Goal: Complete application form: Complete application form

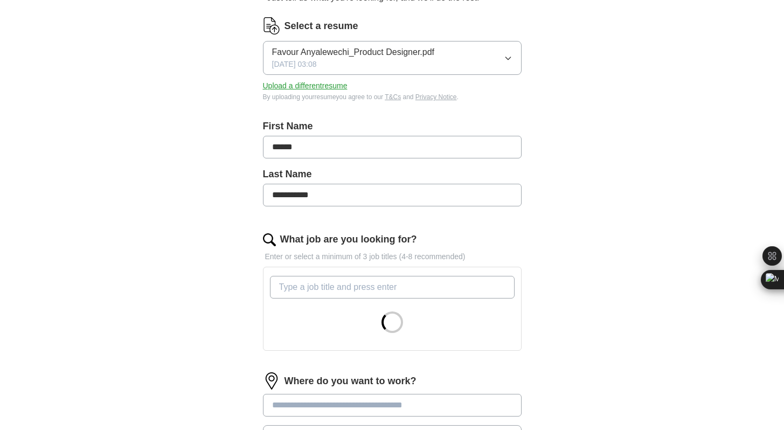
scroll to position [167, 0]
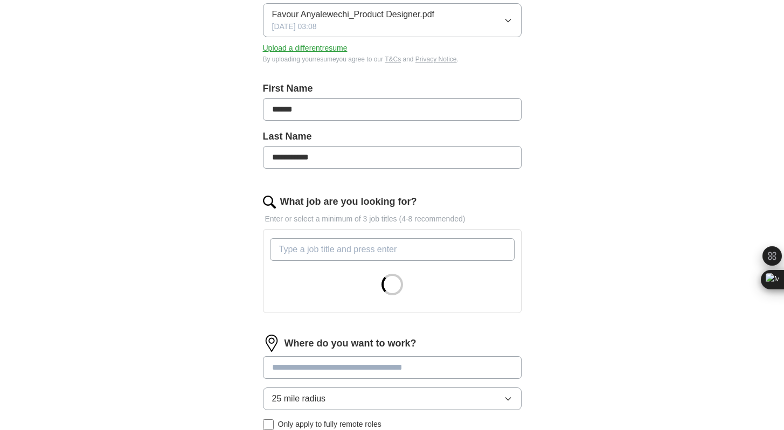
click at [318, 250] on input "What job are you looking for?" at bounding box center [392, 249] width 244 height 23
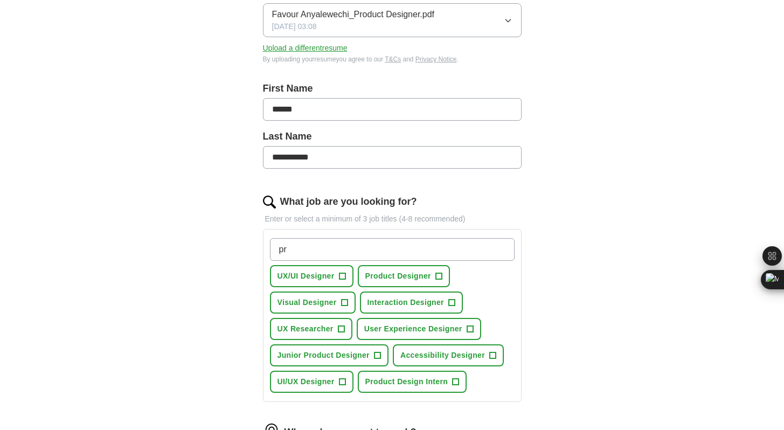
type input "pr"
click at [437, 272] on span "+" at bounding box center [438, 276] width 6 height 9
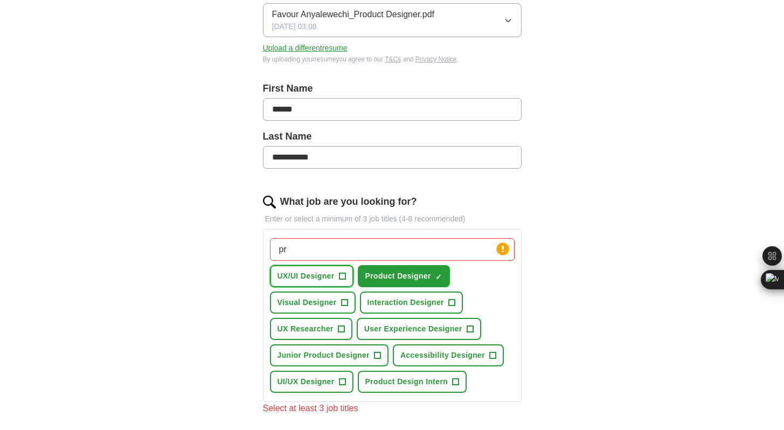
click at [340, 280] on span "+" at bounding box center [342, 276] width 6 height 9
click at [448, 305] on span "+" at bounding box center [451, 302] width 6 height 9
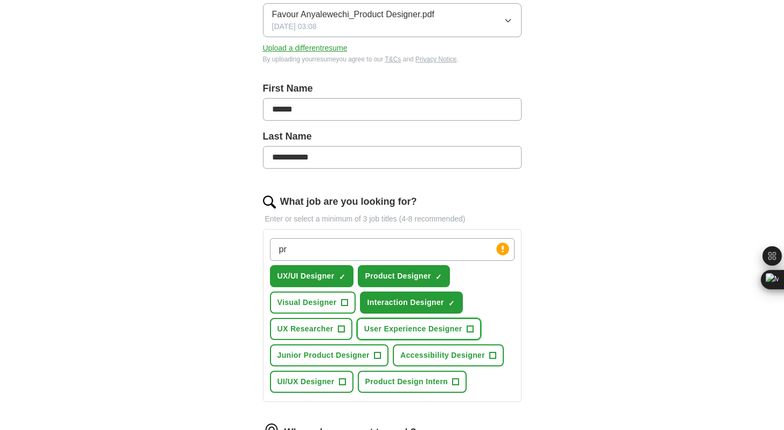
click at [450, 327] on span "User Experience Designer" at bounding box center [413, 328] width 98 height 11
click at [336, 333] on button "UX Researcher +" at bounding box center [311, 329] width 82 height 22
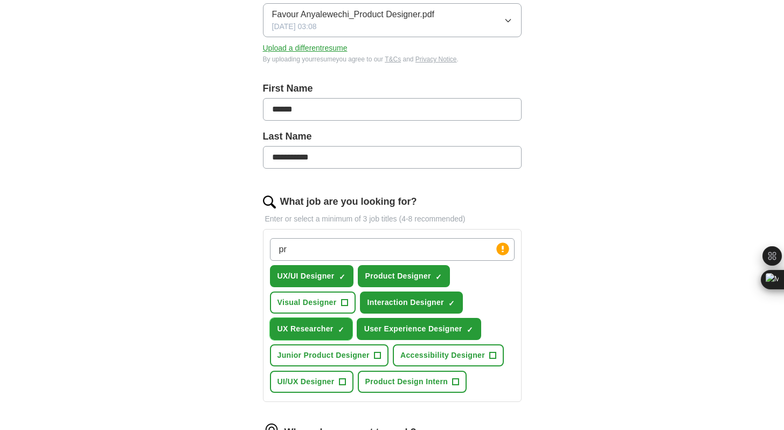
click at [336, 329] on button "UX Researcher ✓ ×" at bounding box center [311, 329] width 82 height 22
click at [335, 305] on span "Visual Designer" at bounding box center [306, 302] width 59 height 11
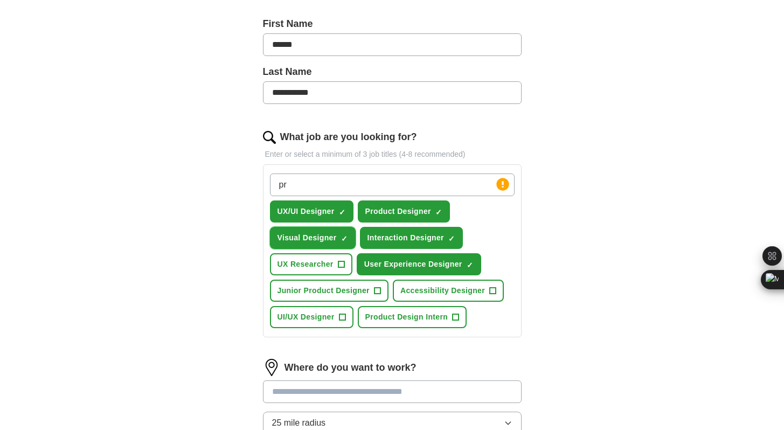
scroll to position [236, 0]
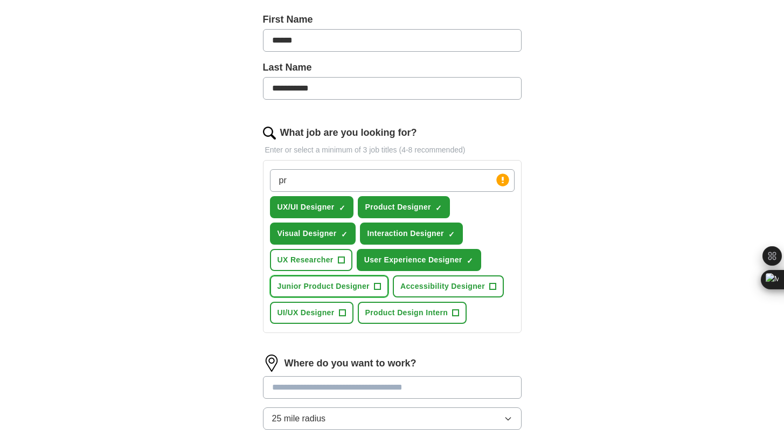
click at [337, 289] on span "Junior Product Designer" at bounding box center [323, 286] width 92 height 11
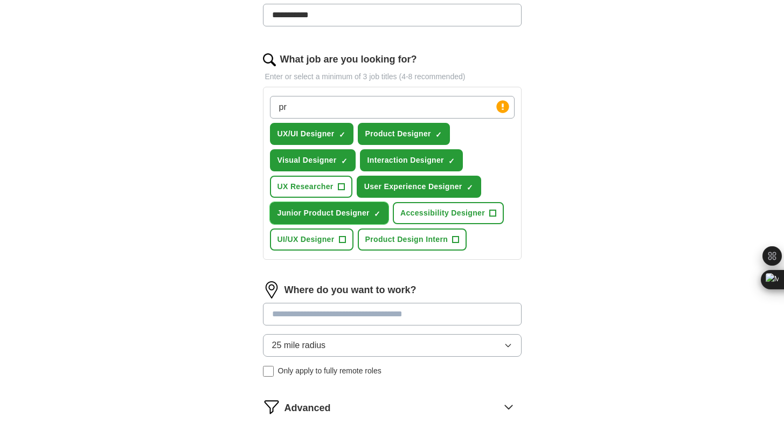
scroll to position [337, 0]
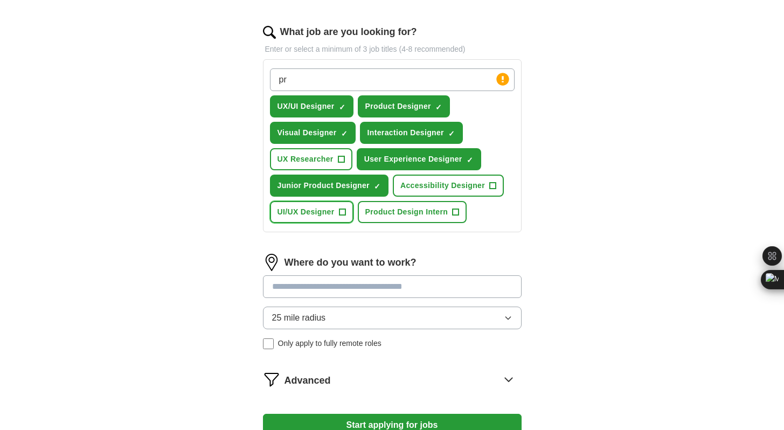
click at [325, 209] on span "UI/UX Designer" at bounding box center [305, 211] width 57 height 11
click at [385, 214] on span "Product Design Intern" at bounding box center [406, 211] width 83 height 11
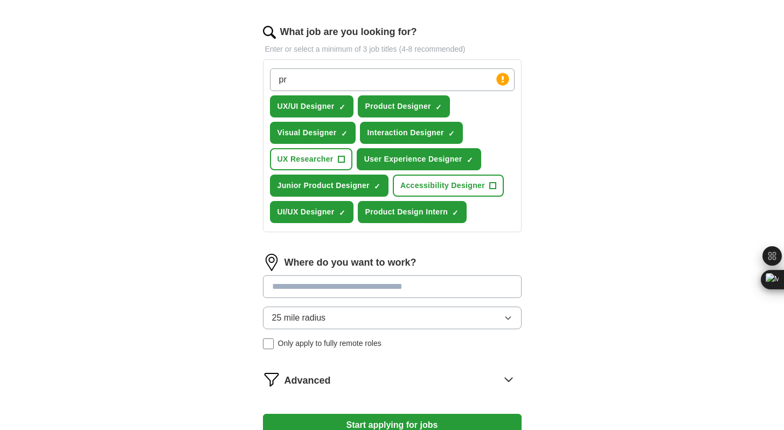
click at [360, 285] on input at bounding box center [392, 286] width 258 height 23
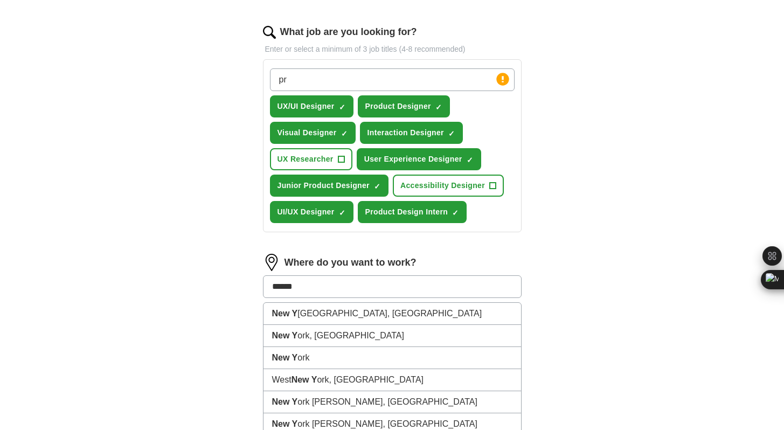
type input "*****"
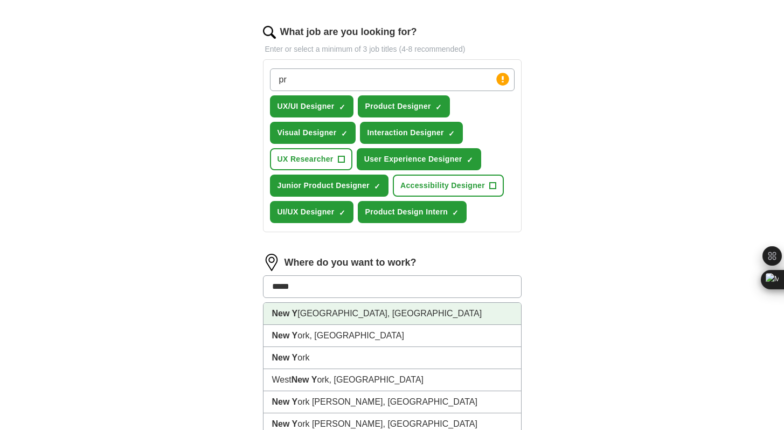
click at [336, 317] on li "New Y [GEOGRAPHIC_DATA], [GEOGRAPHIC_DATA]" at bounding box center [391, 314] width 257 height 22
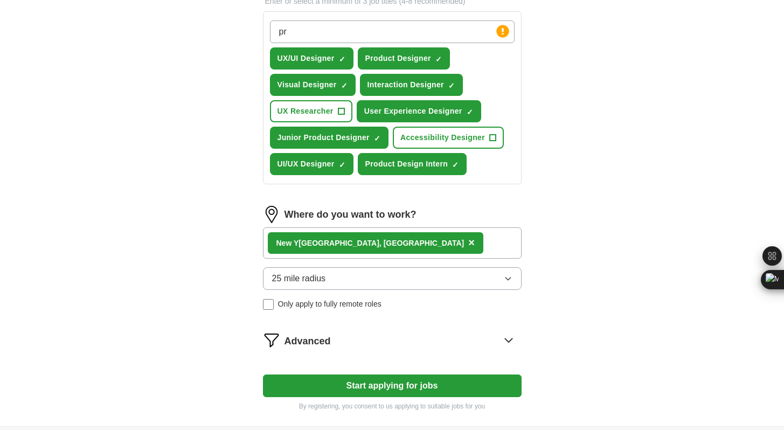
scroll to position [448, 0]
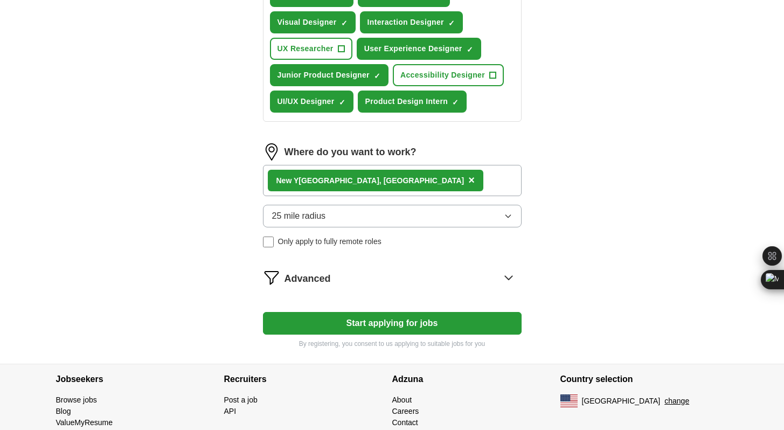
click at [454, 324] on button "Start applying for jobs" at bounding box center [392, 323] width 258 height 23
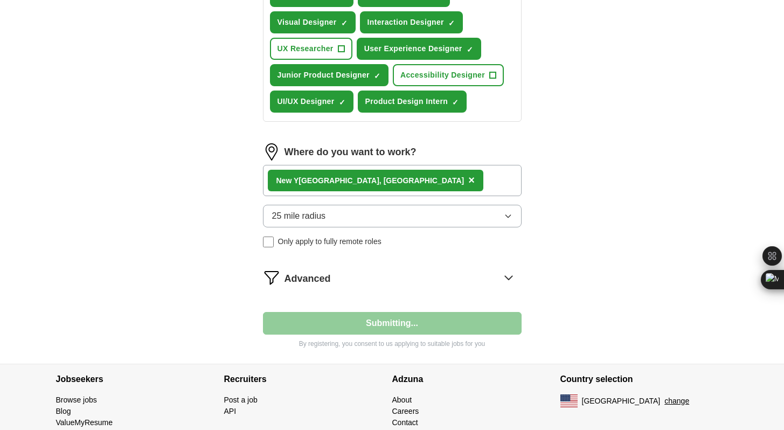
select select "**"
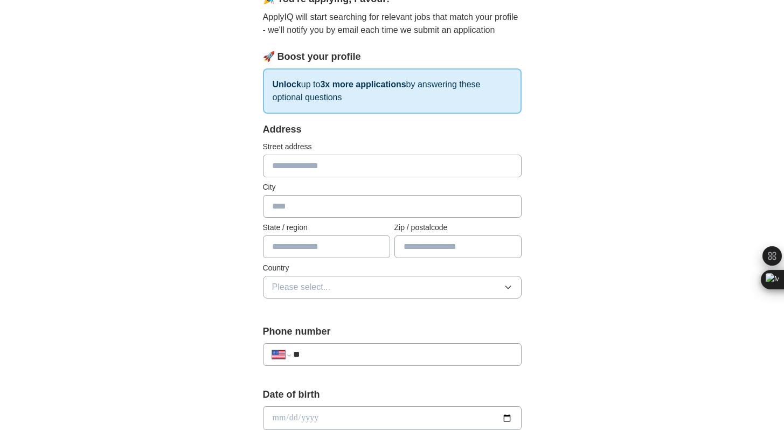
scroll to position [139, 0]
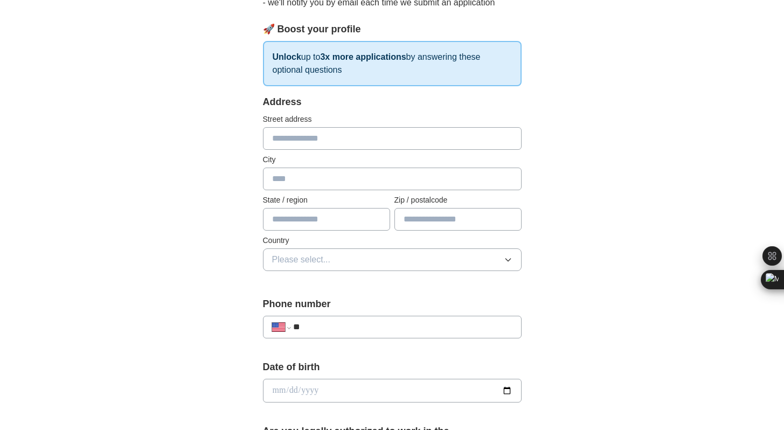
click at [473, 143] on input "text" at bounding box center [392, 138] width 258 height 23
type input "**********"
type input "**"
type input "*****"
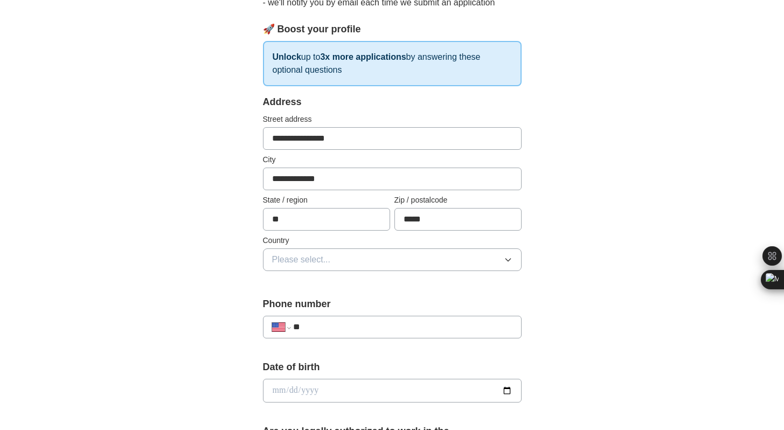
click at [340, 263] on button "Please select..." at bounding box center [392, 259] width 258 height 23
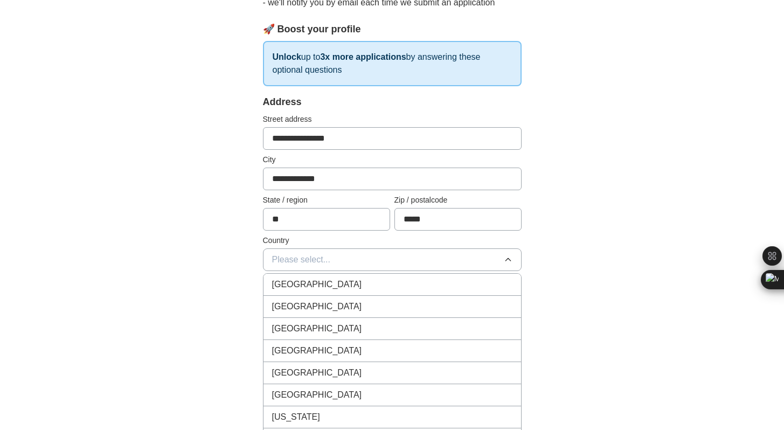
click at [322, 302] on span "[GEOGRAPHIC_DATA]" at bounding box center [317, 306] width 90 height 13
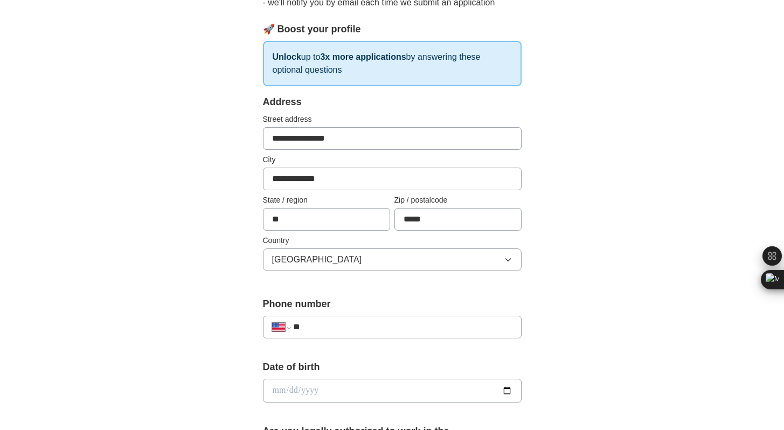
scroll to position [288, 0]
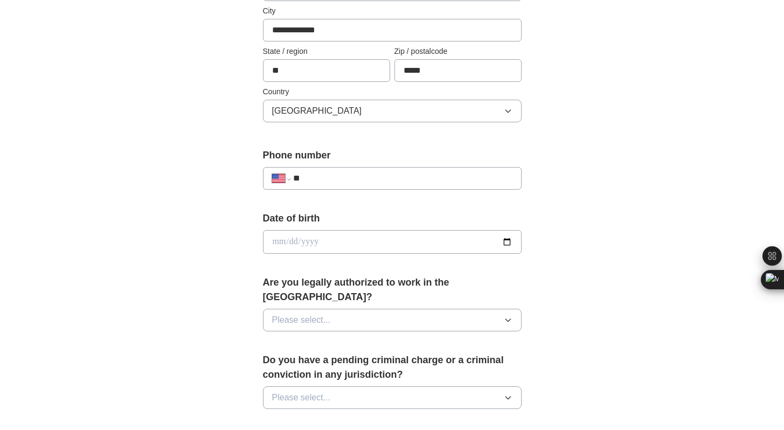
click at [379, 189] on div "**********" at bounding box center [392, 178] width 258 height 23
click at [379, 181] on input "**" at bounding box center [402, 178] width 219 height 13
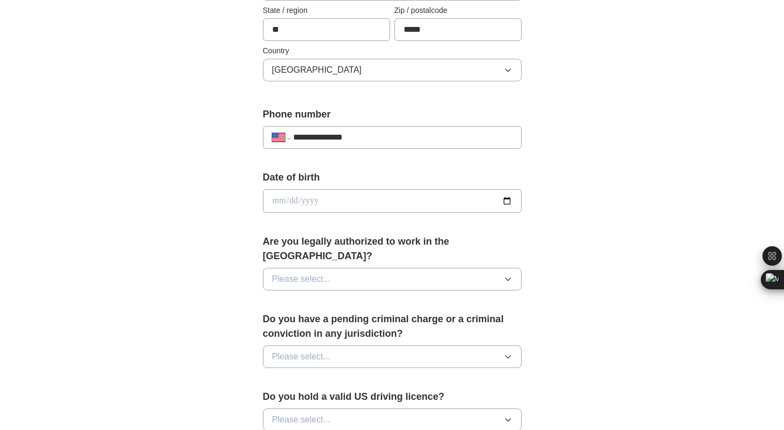
scroll to position [374, 0]
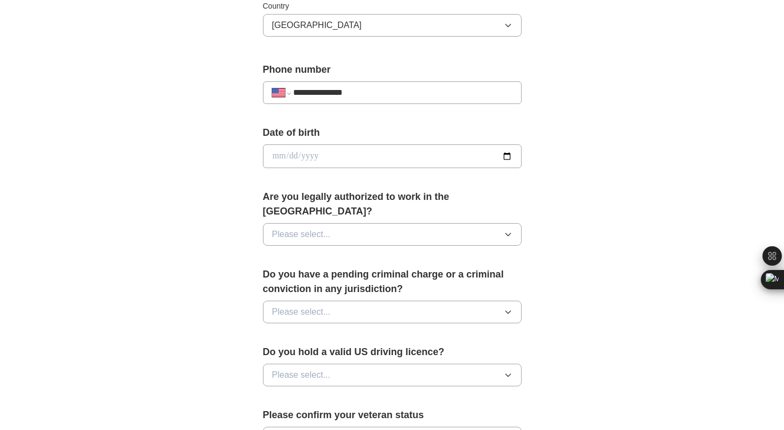
type input "**********"
click at [502, 160] on input "date" at bounding box center [392, 156] width 258 height 24
type input "**********"
click at [342, 223] on button "Please select..." at bounding box center [392, 234] width 258 height 23
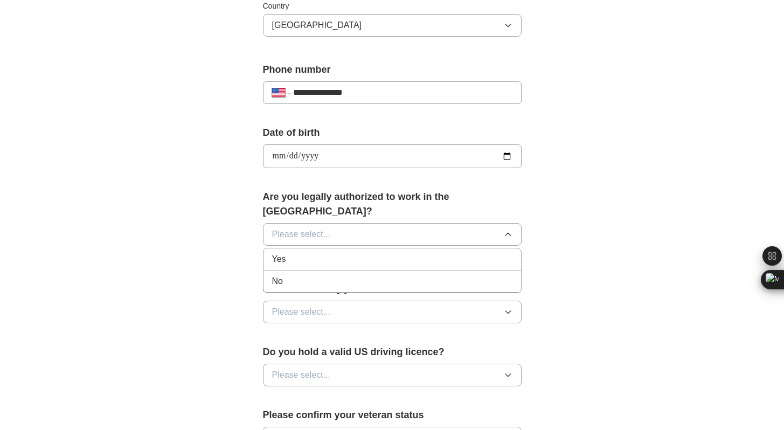
click at [322, 253] on div "Yes" at bounding box center [392, 259] width 240 height 13
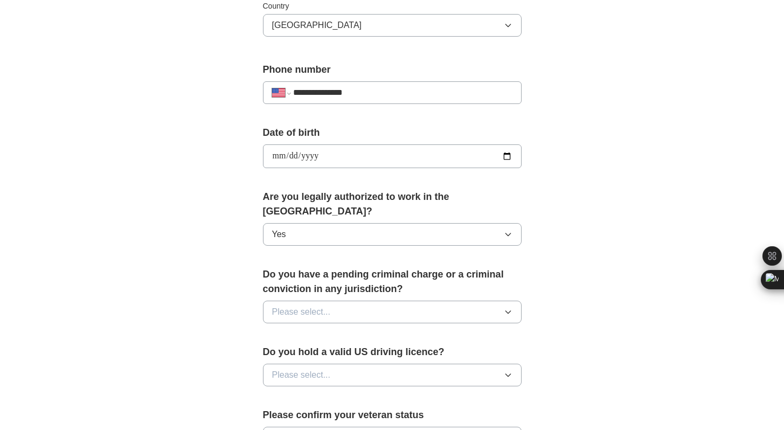
click at [316, 305] on span "Please select..." at bounding box center [301, 311] width 59 height 13
click at [300, 352] on div "No" at bounding box center [392, 358] width 240 height 13
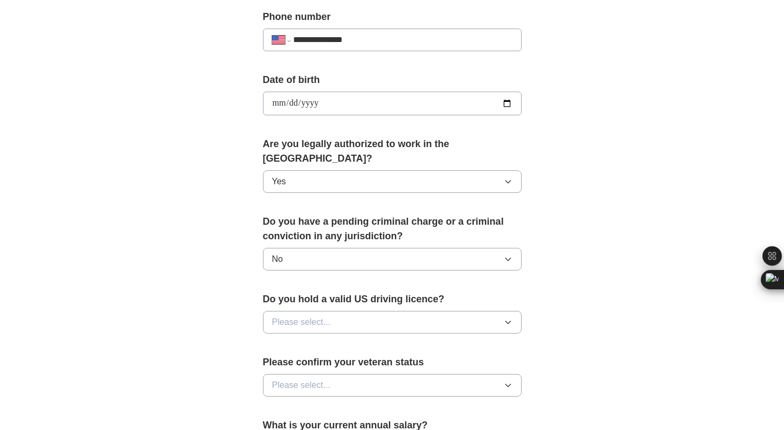
scroll to position [446, 0]
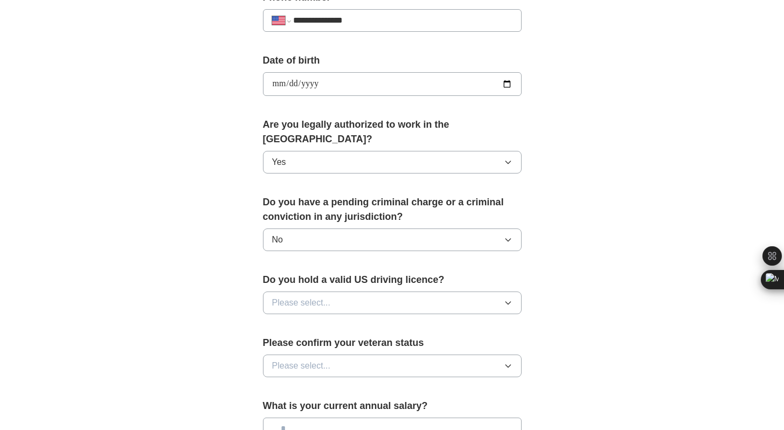
click at [302, 296] on span "Please select..." at bounding box center [301, 302] width 59 height 13
click at [297, 321] on div "Yes" at bounding box center [392, 327] width 240 height 13
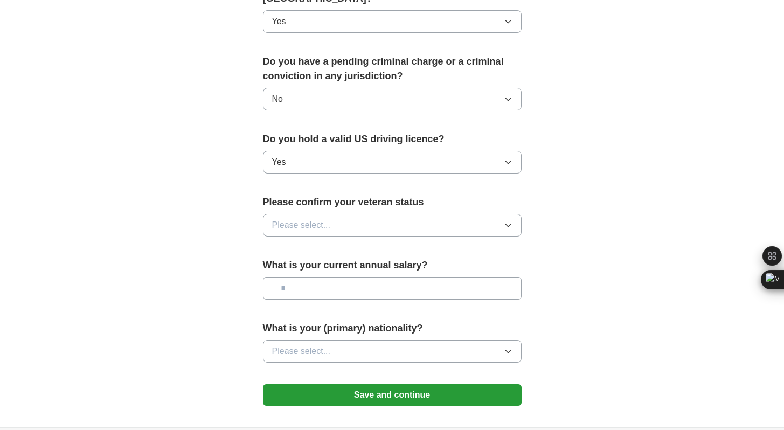
scroll to position [641, 0]
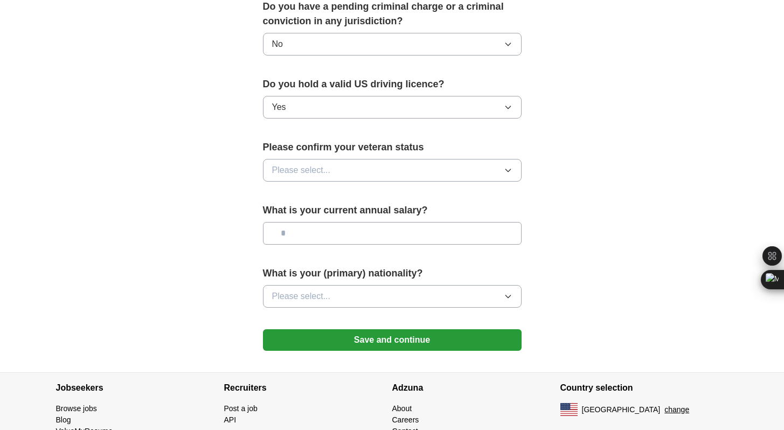
click at [346, 159] on button "Please select..." at bounding box center [392, 170] width 258 height 23
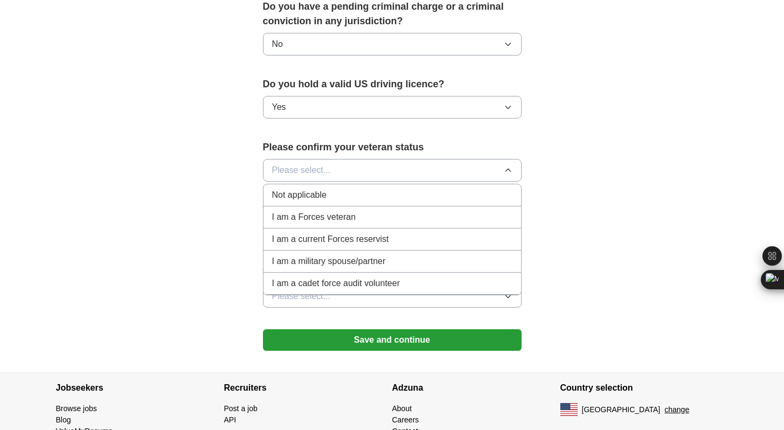
click at [329, 188] on div "Not applicable" at bounding box center [392, 194] width 240 height 13
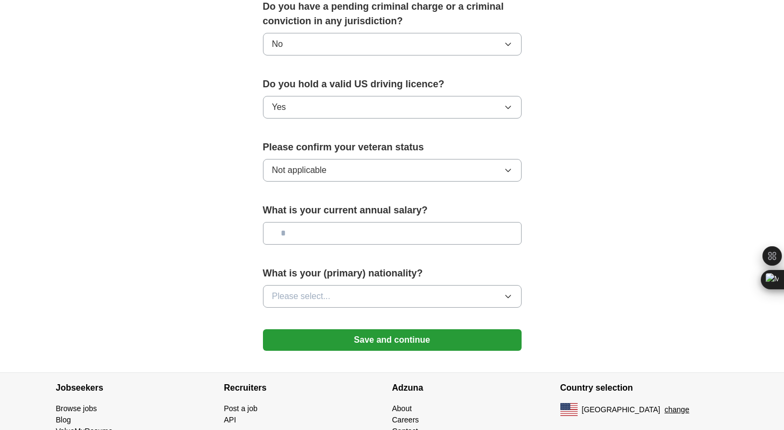
click at [326, 222] on input "text" at bounding box center [392, 233] width 258 height 23
click at [320, 290] on span "Please select..." at bounding box center [301, 296] width 59 height 13
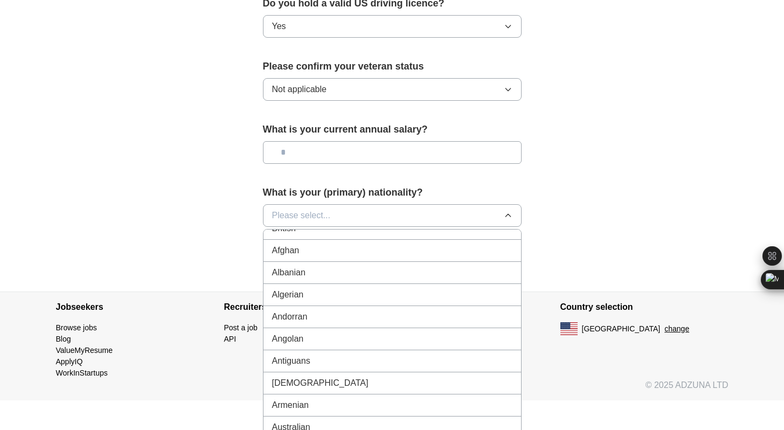
scroll to position [2, 0]
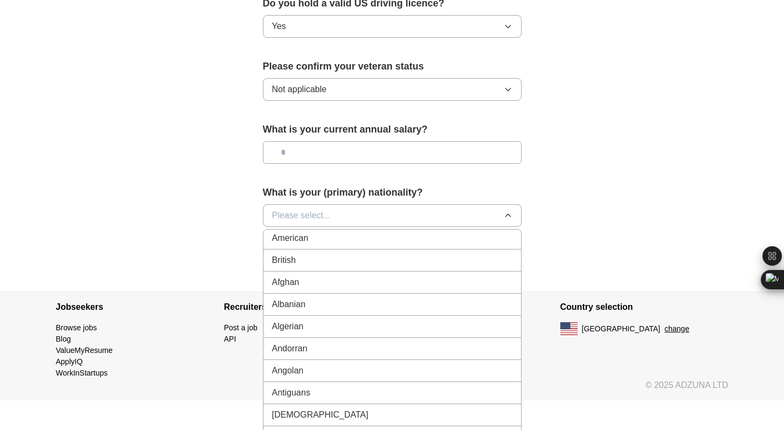
click at [324, 232] on div "American" at bounding box center [392, 238] width 240 height 13
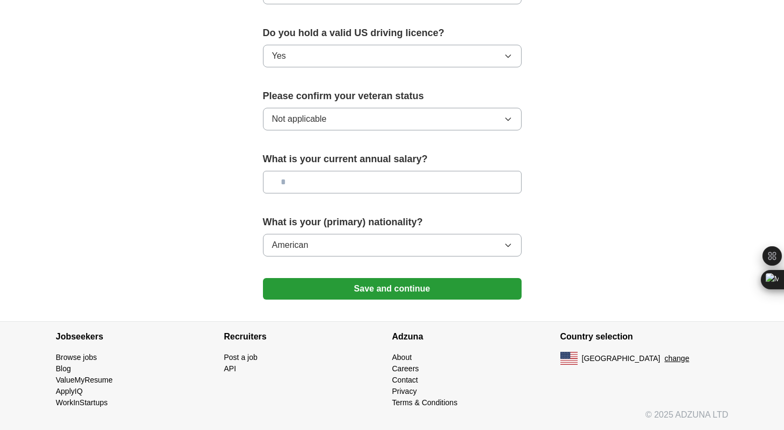
scroll to position [678, 0]
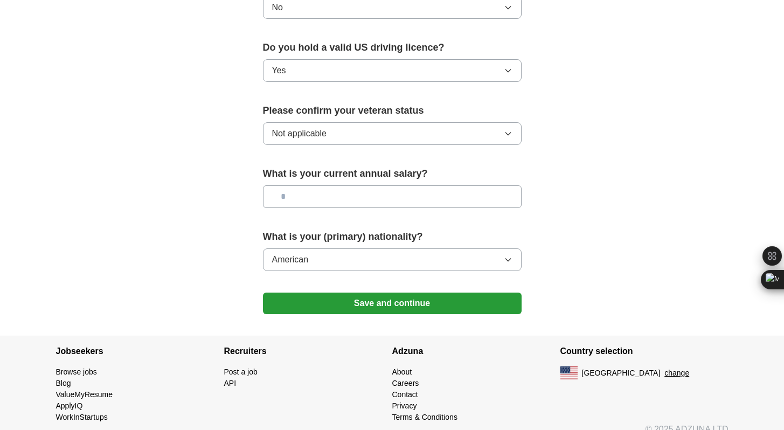
click at [321, 186] on input "text" at bounding box center [392, 196] width 258 height 23
type input "*******"
click at [388, 292] on button "Save and continue" at bounding box center [392, 303] width 258 height 22
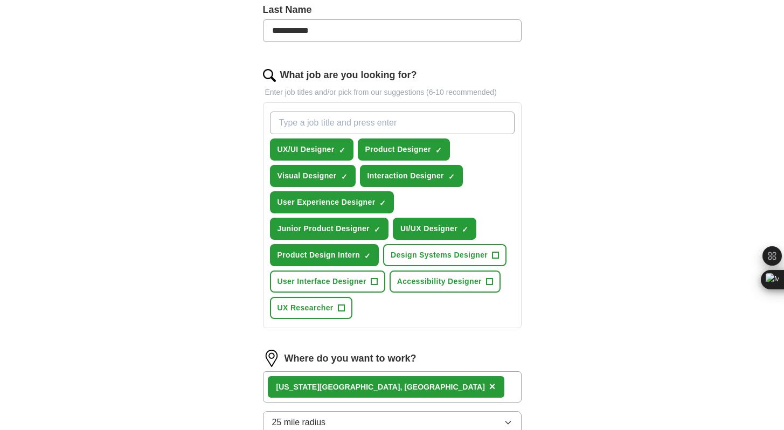
scroll to position [350, 0]
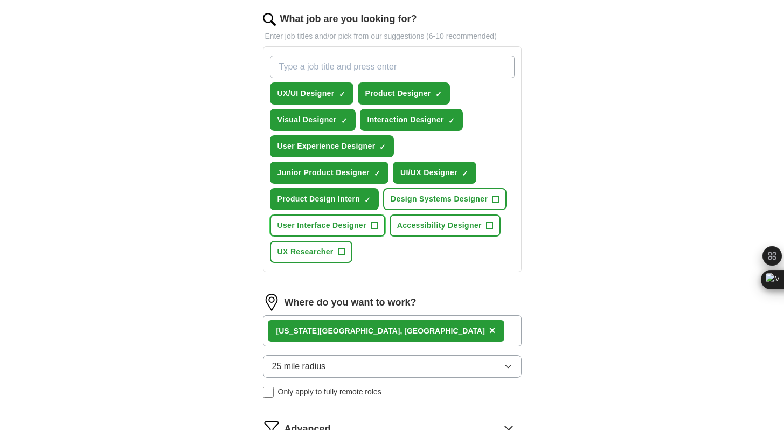
click at [376, 229] on span "+" at bounding box center [374, 225] width 6 height 9
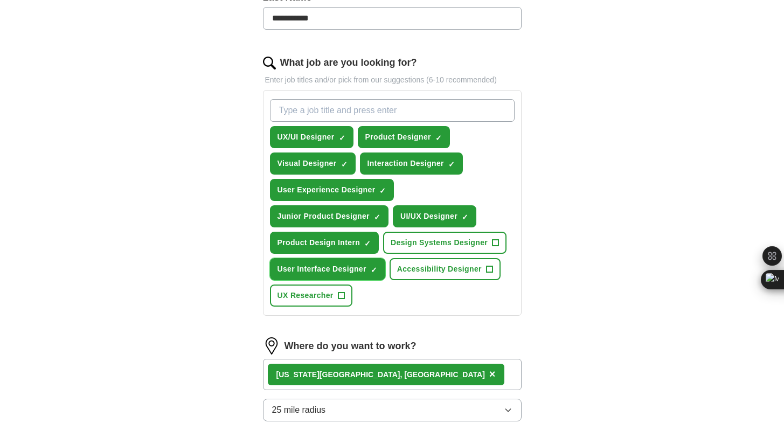
scroll to position [564, 0]
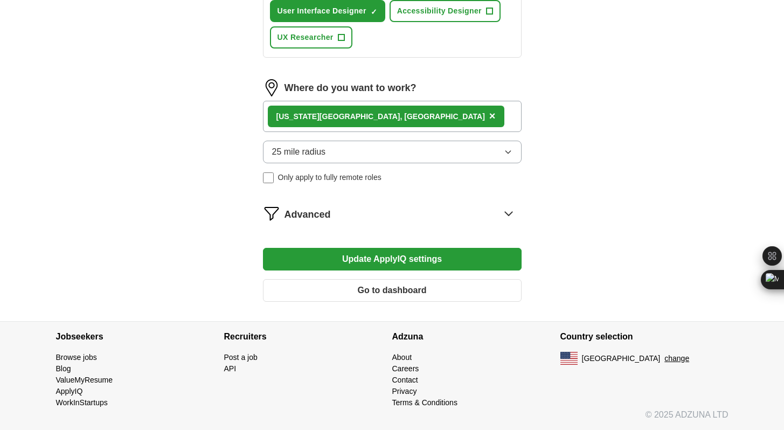
click at [494, 211] on div "Advanced" at bounding box center [402, 213] width 237 height 17
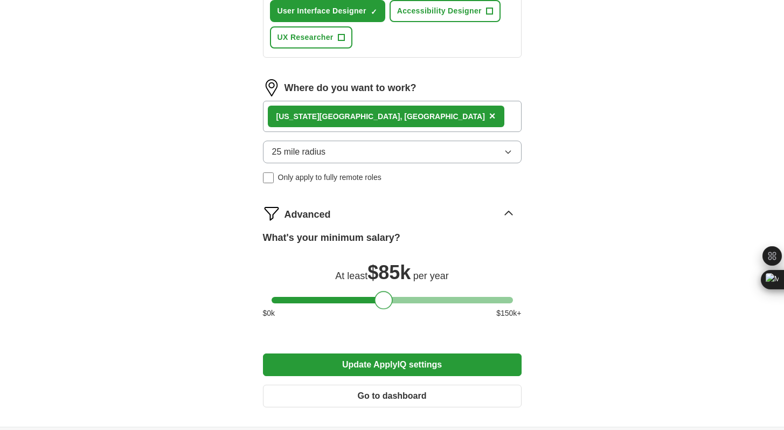
drag, startPoint x: 284, startPoint y: 299, endPoint x: 387, endPoint y: 299, distance: 102.9
click at [387, 299] on div at bounding box center [383, 300] width 18 height 18
click at [388, 359] on button "Update ApplyIQ settings" at bounding box center [392, 364] width 258 height 23
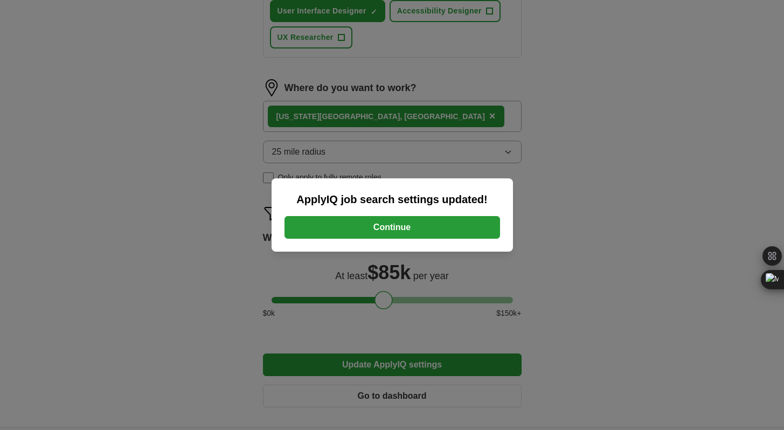
click at [405, 224] on button "Continue" at bounding box center [391, 227] width 215 height 23
